Goal: Task Accomplishment & Management: Manage account settings

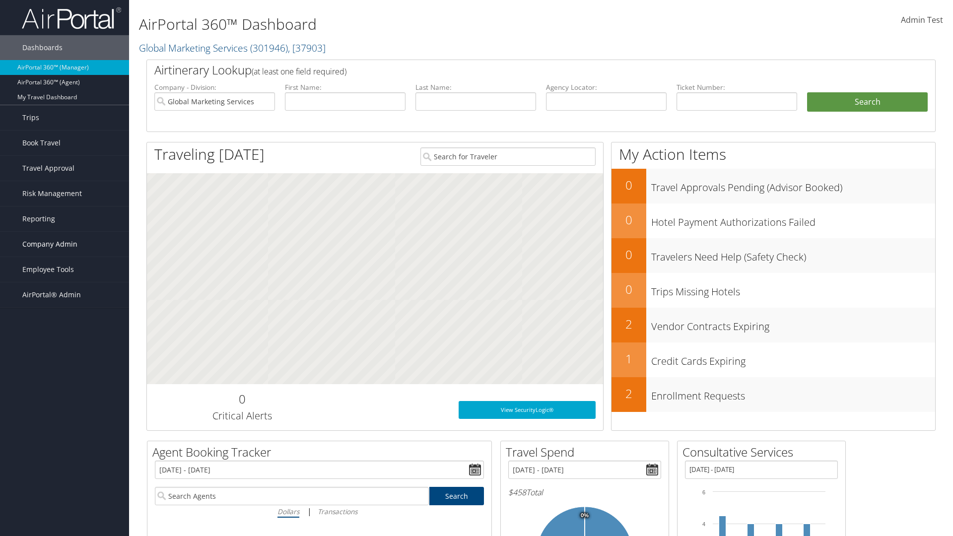
click at [64, 244] on span "Company Admin" at bounding box center [49, 244] width 55 height 25
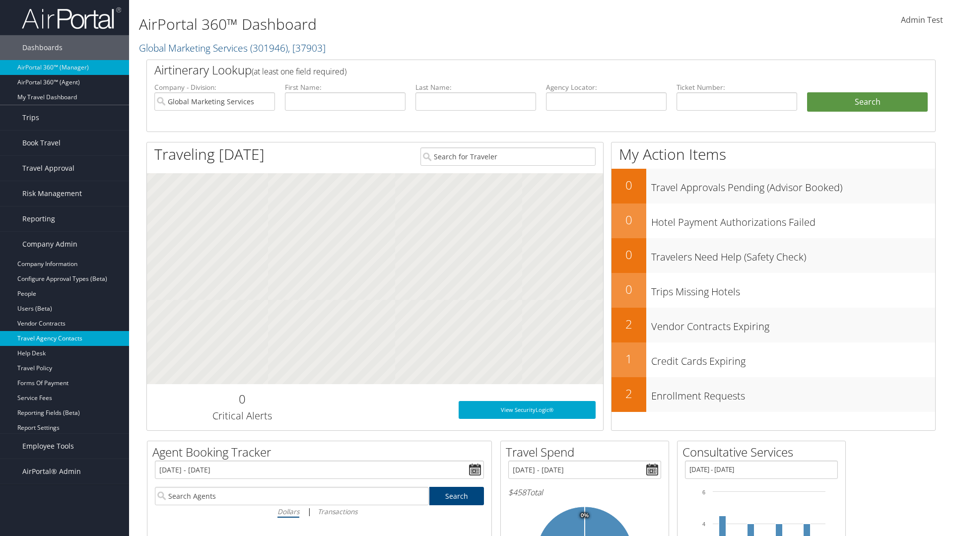
click at [64, 338] on link "Travel Agency Contacts" at bounding box center [64, 338] width 129 height 15
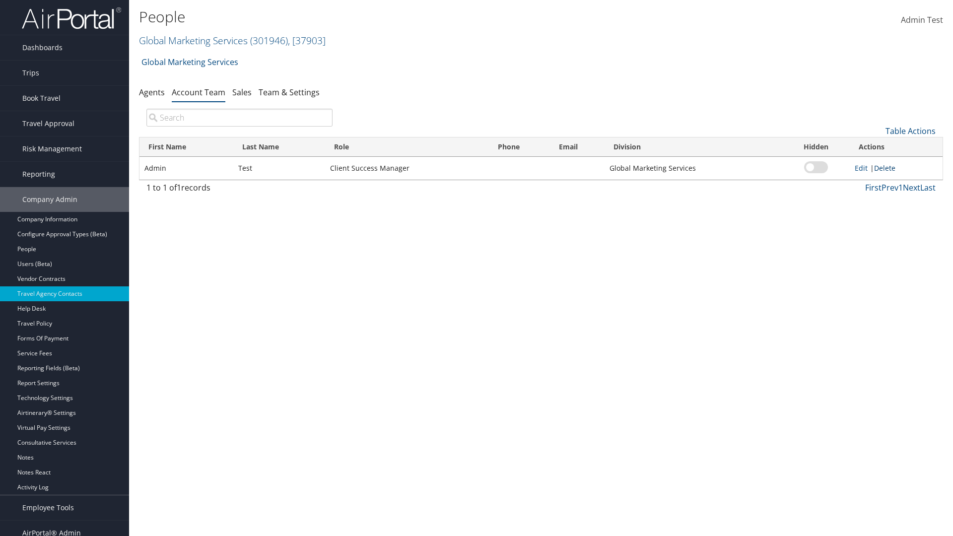
click at [886, 168] on link "Delete" at bounding box center [884, 167] width 21 height 9
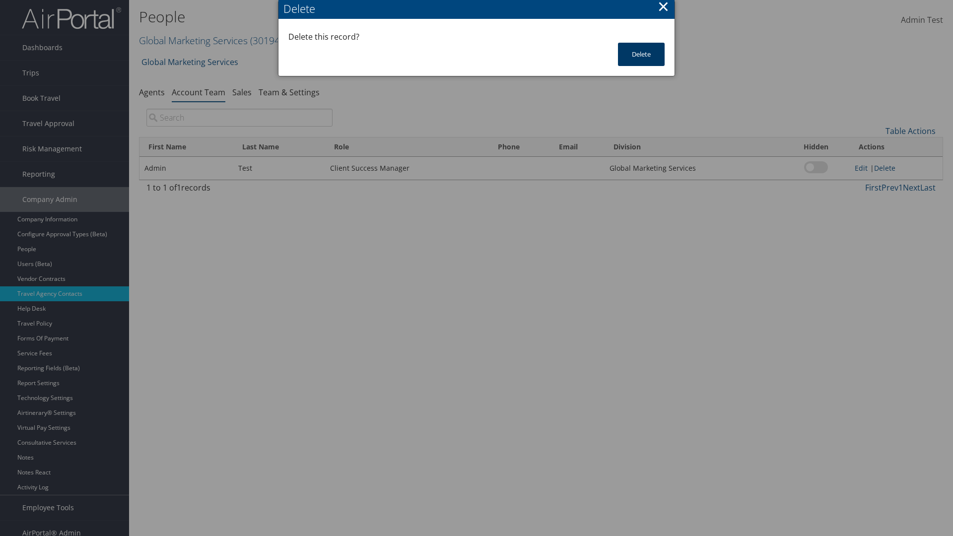
click at [641, 54] on button "Delete" at bounding box center [641, 54] width 47 height 23
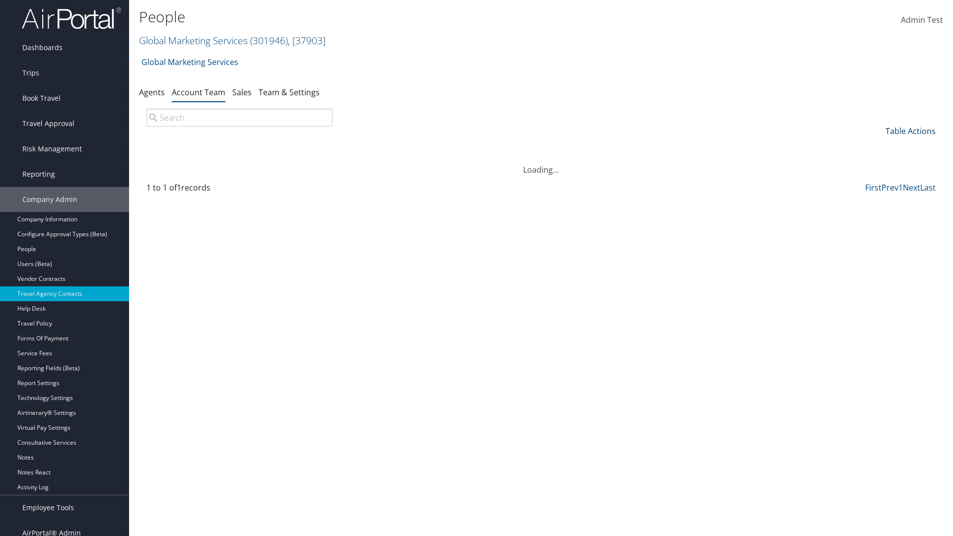
scroll to position [10, 0]
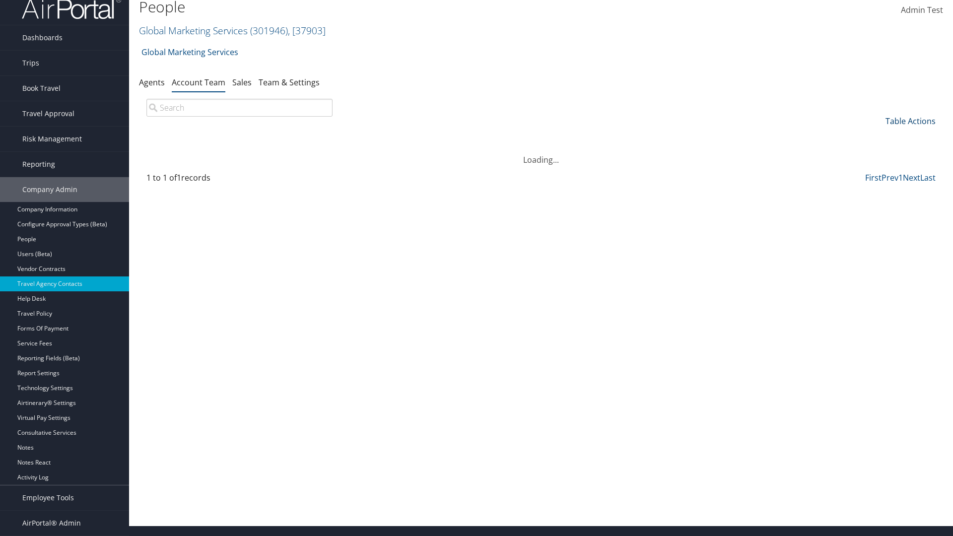
click at [910, 121] on link "Table Actions" at bounding box center [910, 121] width 50 height 11
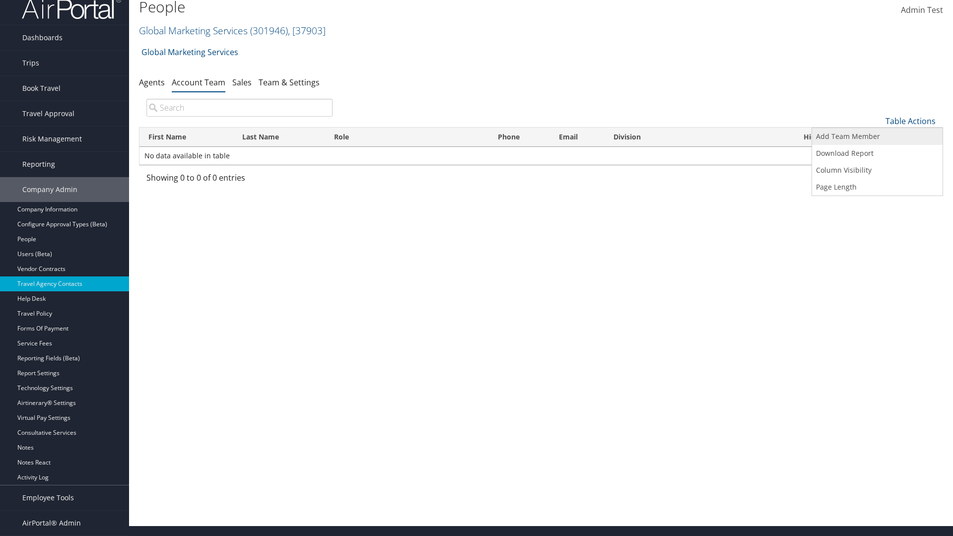
click at [877, 136] on link "Add Team Member" at bounding box center [877, 136] width 130 height 17
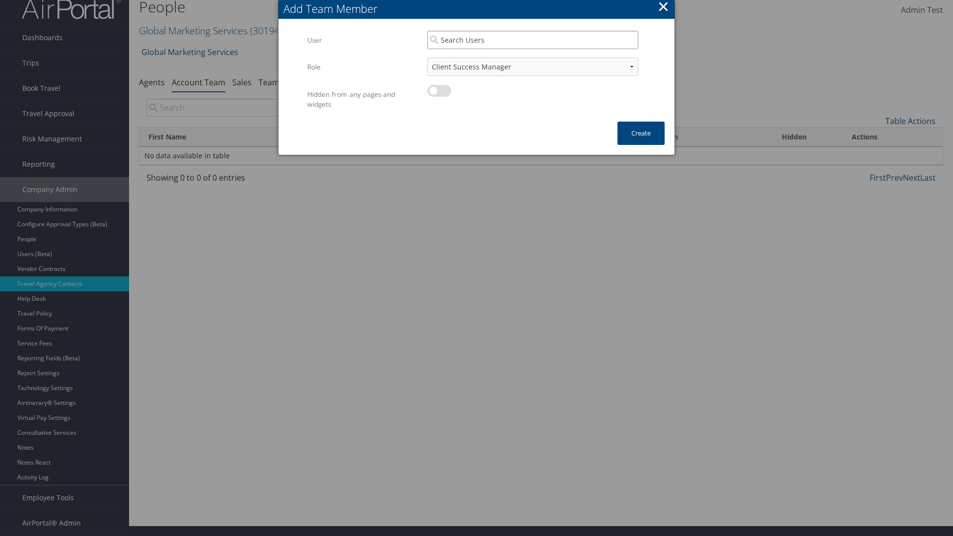
click at [532, 40] on input "search" at bounding box center [532, 40] width 211 height 18
click at [532, 64] on div "User" at bounding box center [532, 69] width 207 height 10
type input "Admin Test"
click at [641, 133] on button "Create" at bounding box center [640, 133] width 47 height 23
